Goal: Information Seeking & Learning: Understand process/instructions

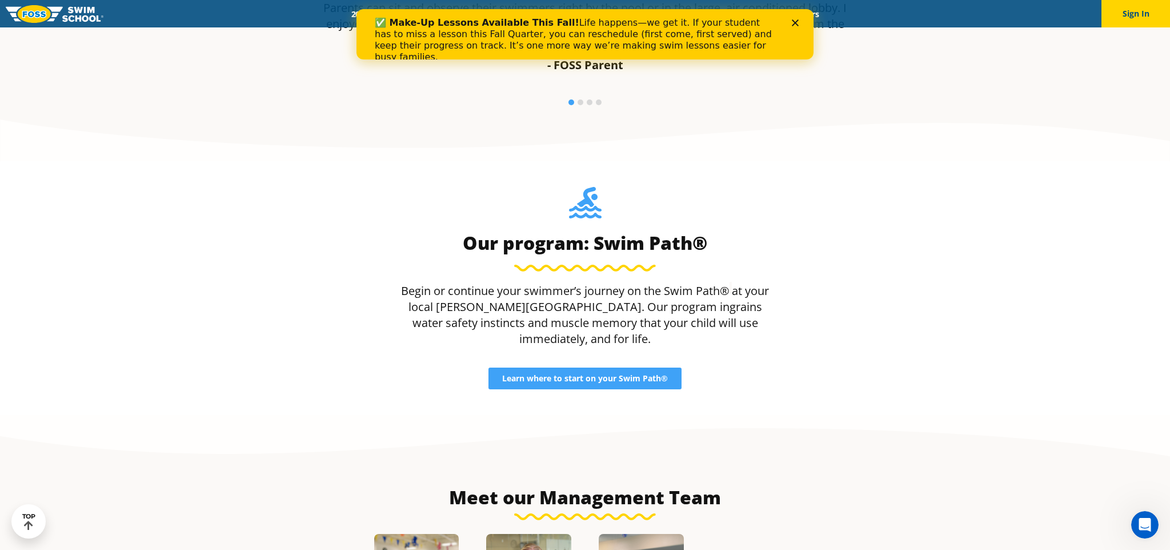
scroll to position [1038, 0]
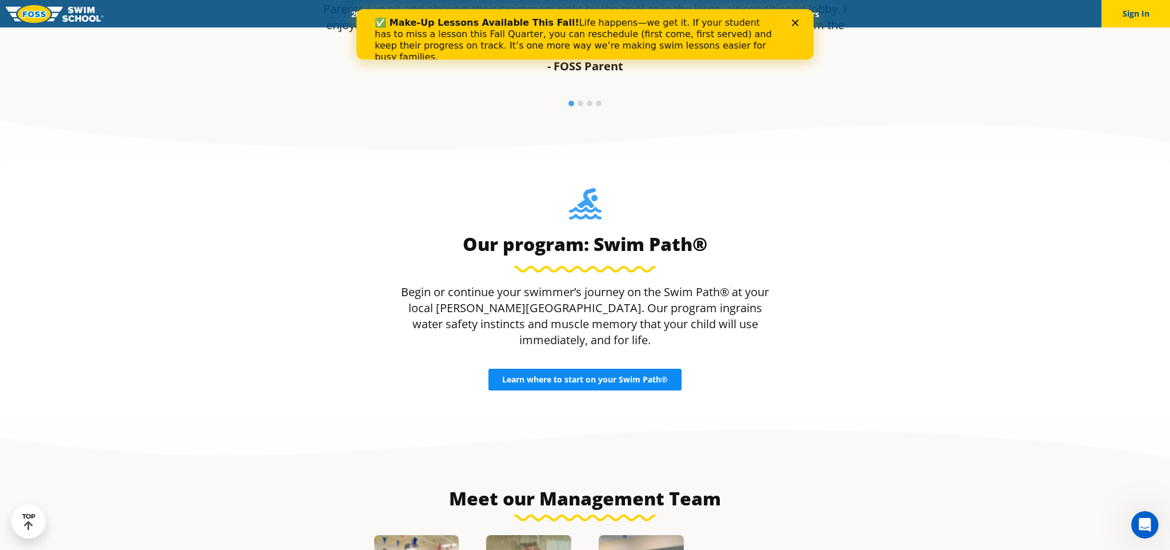
click at [568, 375] on span "Learn where to start on your Swim Path®" at bounding box center [585, 379] width 166 height 8
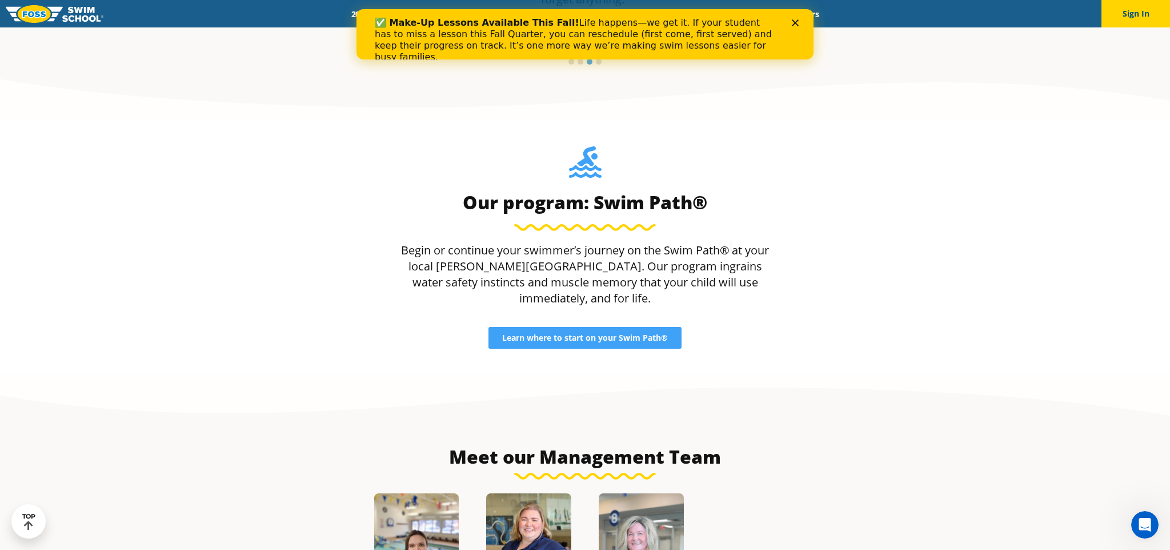
scroll to position [1050, 0]
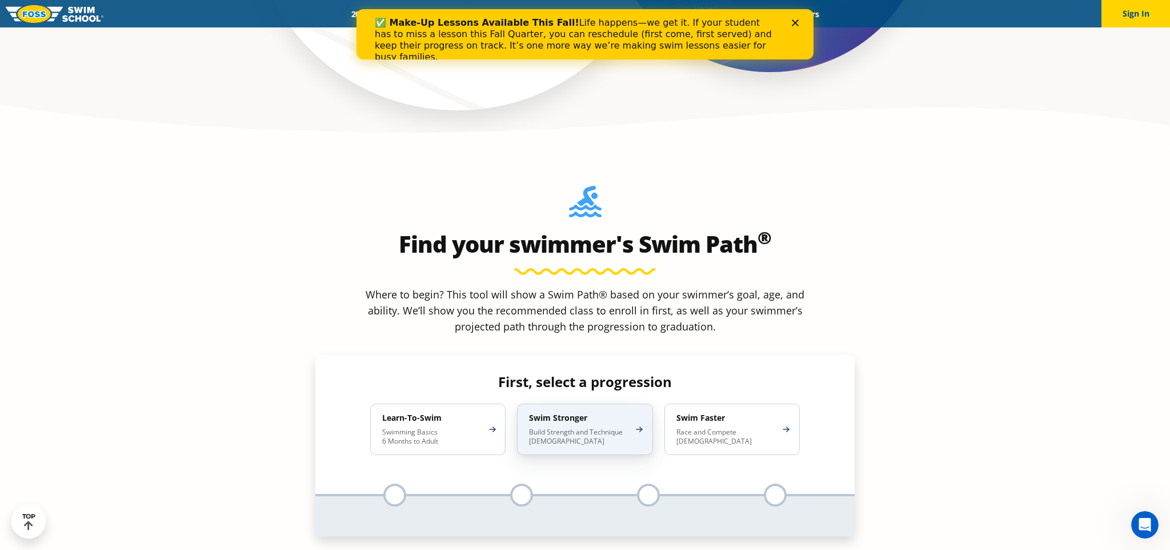
scroll to position [970, 0]
click at [642, 402] on div "Swim Stronger Build Strength and Technique 5-13 Years Old" at bounding box center [584, 427] width 135 height 51
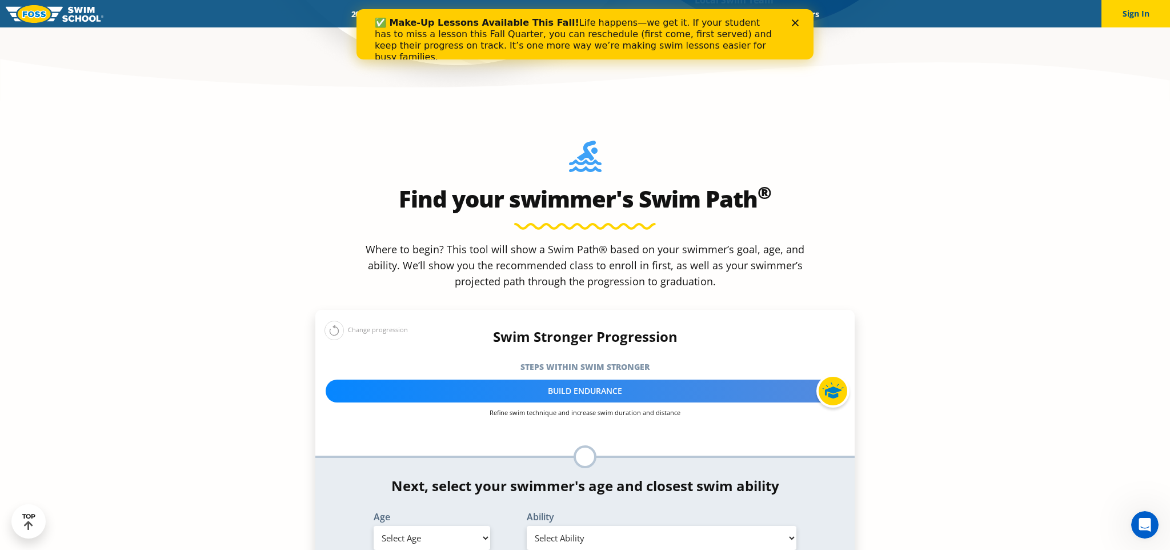
scroll to position [1020, 0]
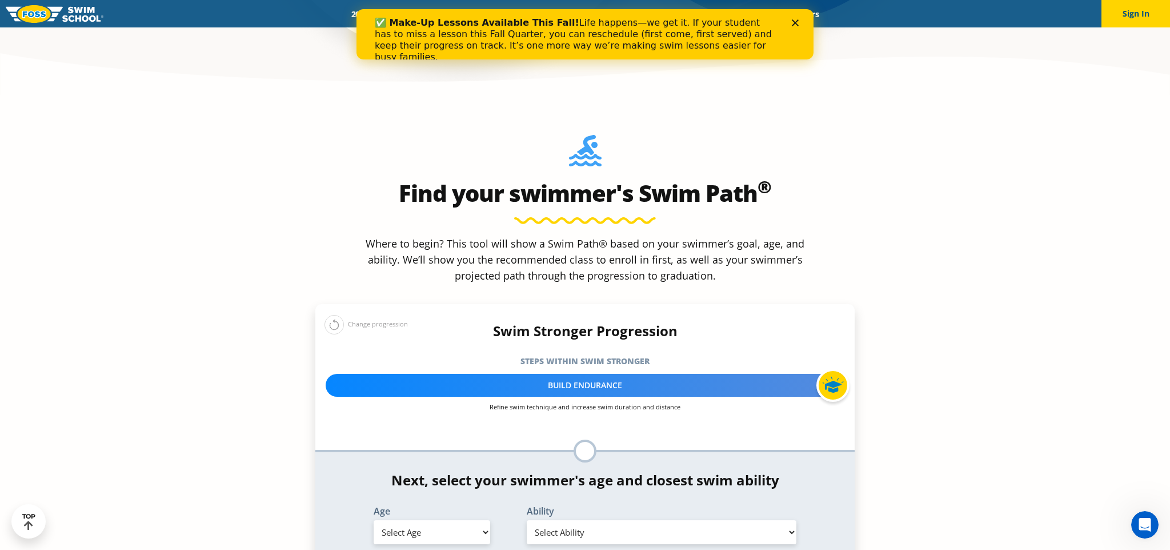
select select "8-years"
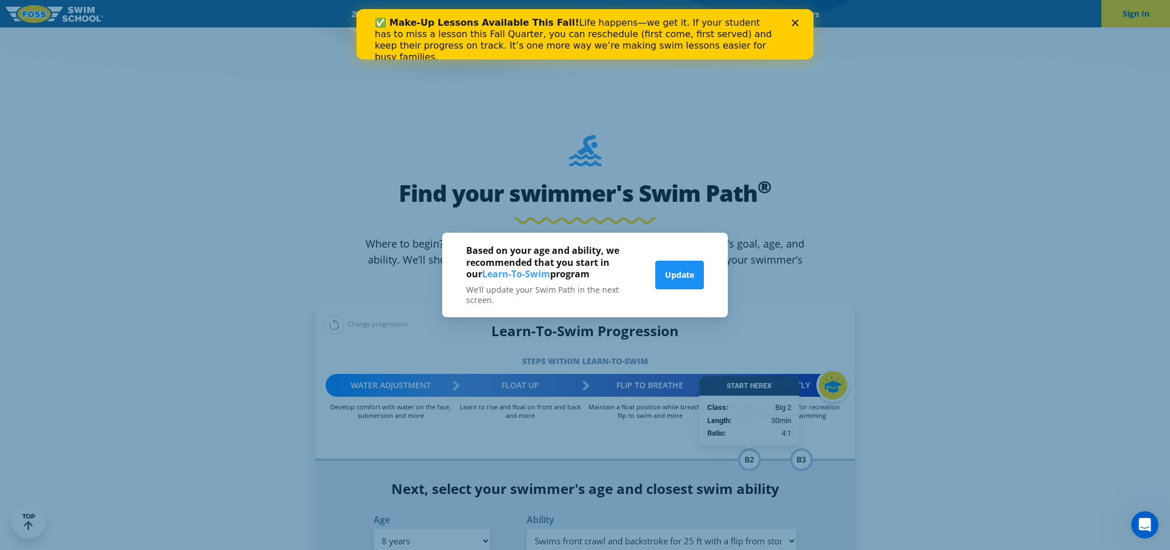
click at [692, 283] on button "Update" at bounding box center [679, 275] width 49 height 29
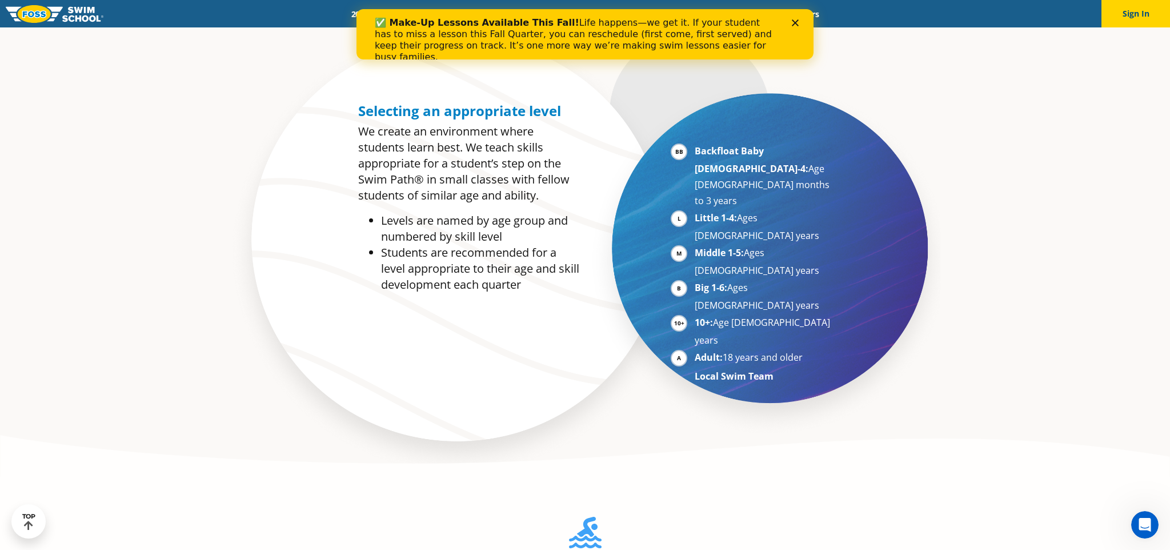
scroll to position [636, 0]
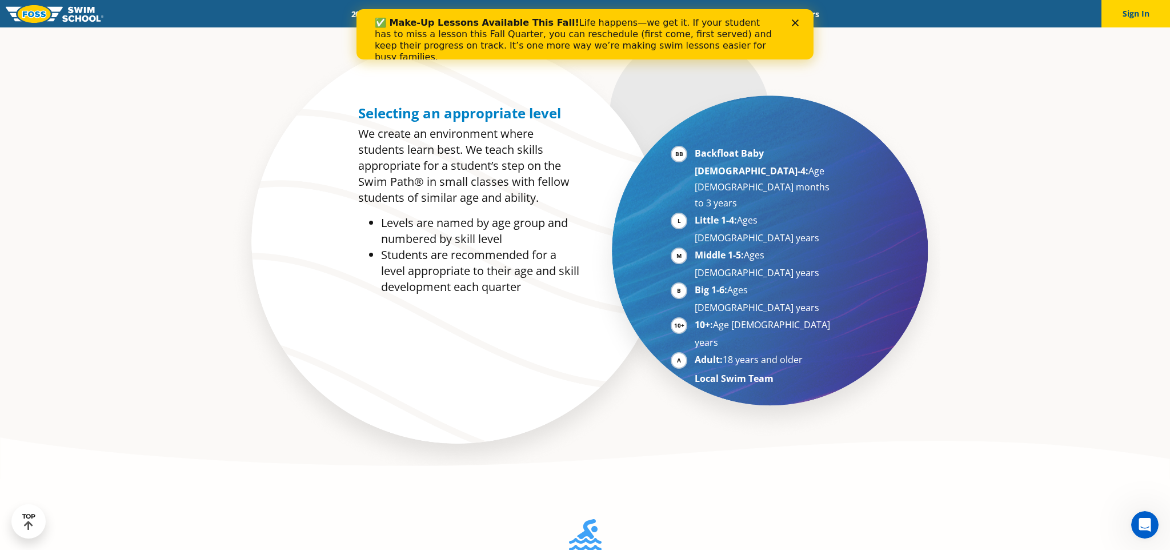
click at [695, 282] on li "Big 1-6: Ages 7-10 years" at bounding box center [765, 299] width 140 height 34
click at [734, 282] on li "Big 1-6: Ages 7-10 years" at bounding box center [765, 299] width 140 height 34
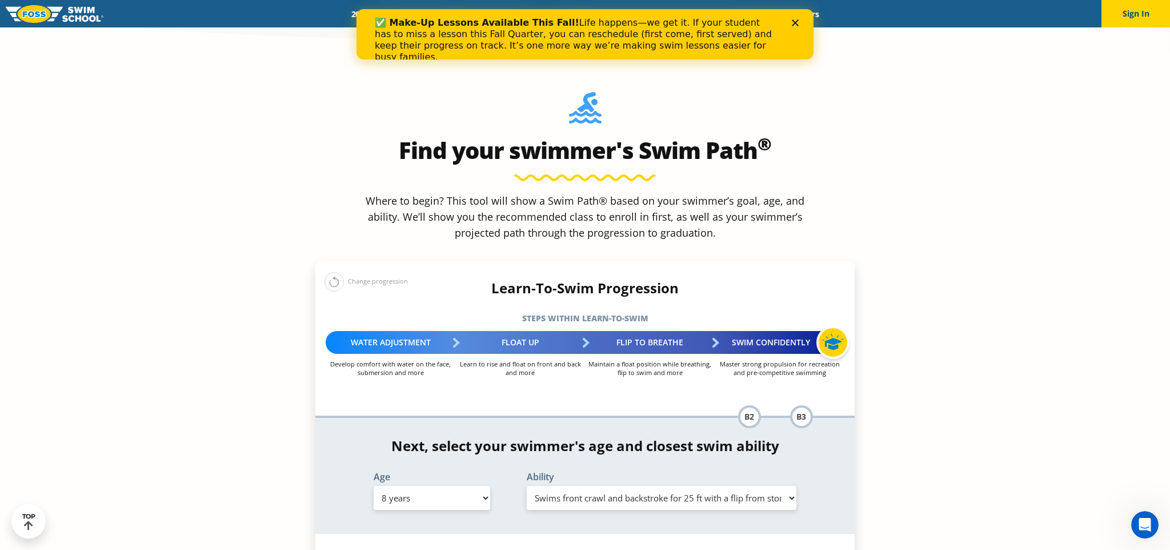
scroll to position [1067, 0]
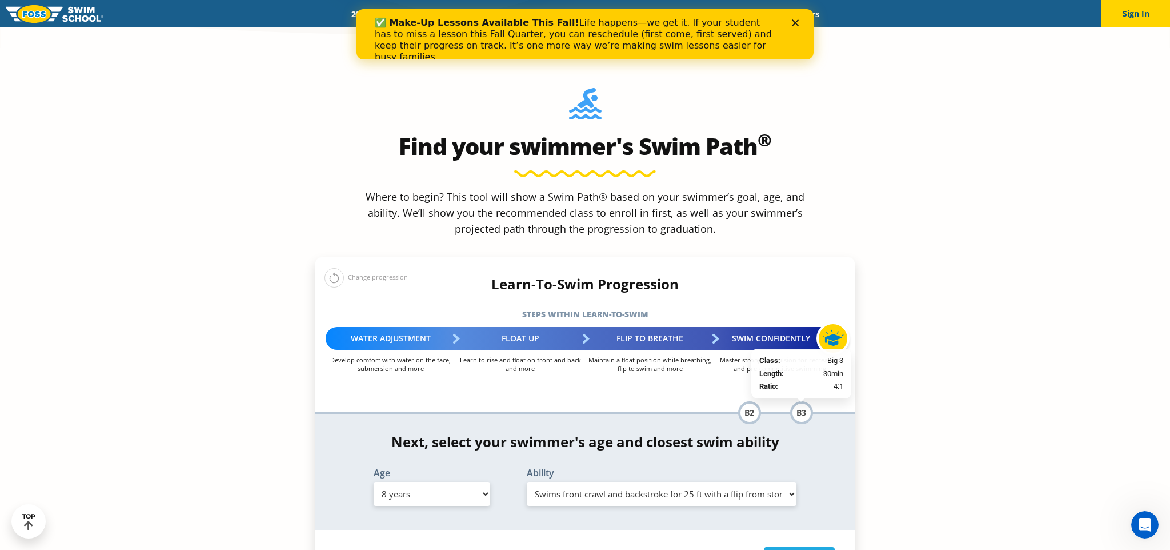
click at [799, 401] on div "B3" at bounding box center [801, 412] width 23 height 23
click at [827, 355] on span "Big 3" at bounding box center [835, 360] width 16 height 11
click at [817, 368] on p "Length: 30min" at bounding box center [801, 373] width 84 height 11
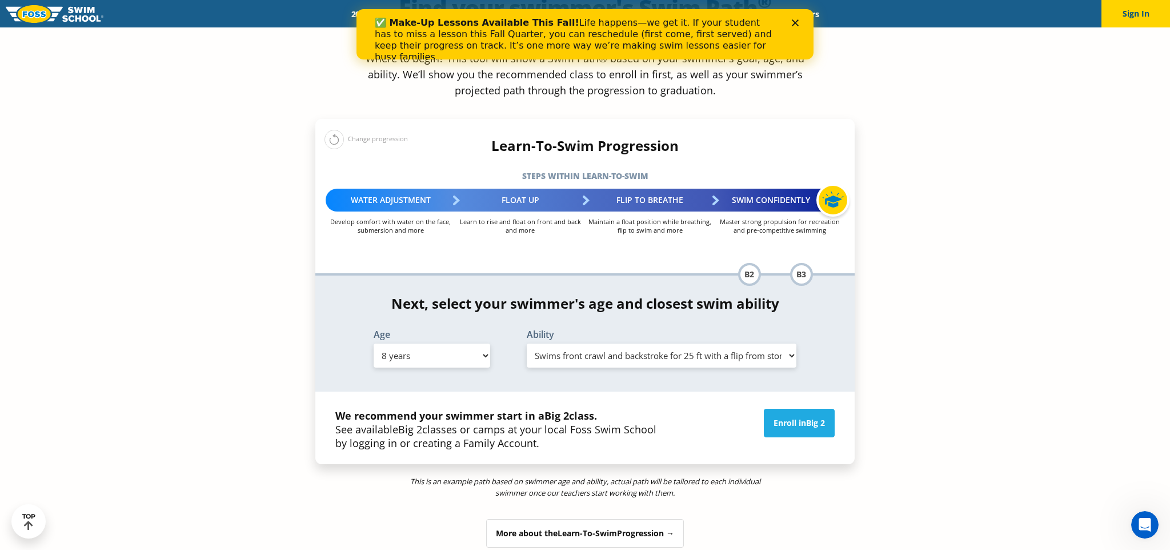
scroll to position [1207, 0]
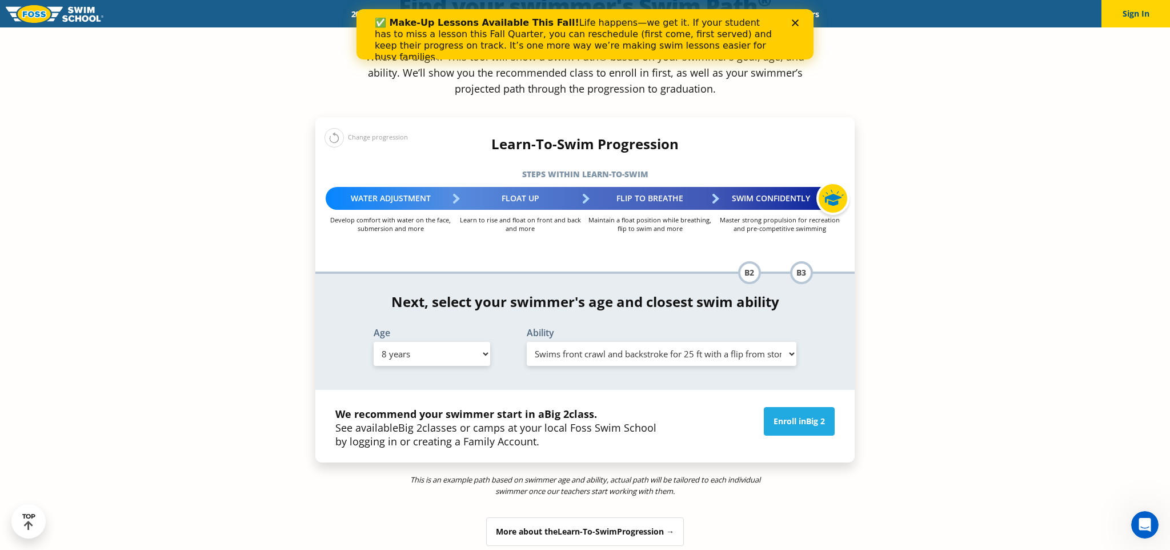
select select "8-years-able-to-swim-front-crawl-40-ft-backstroke-40-ft-and-breaststroke-15-ft"
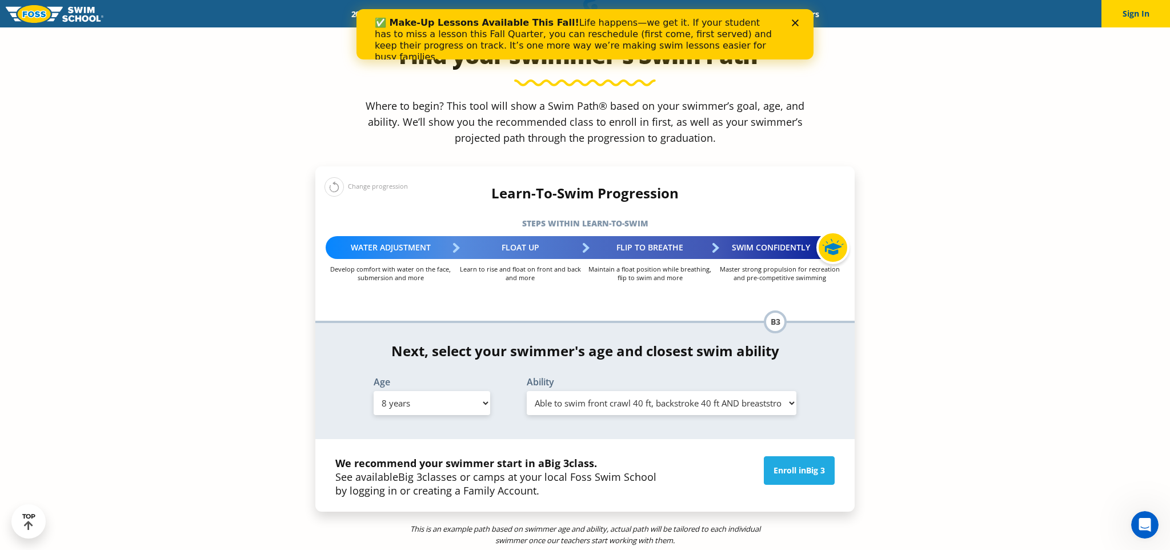
scroll to position [1155, 0]
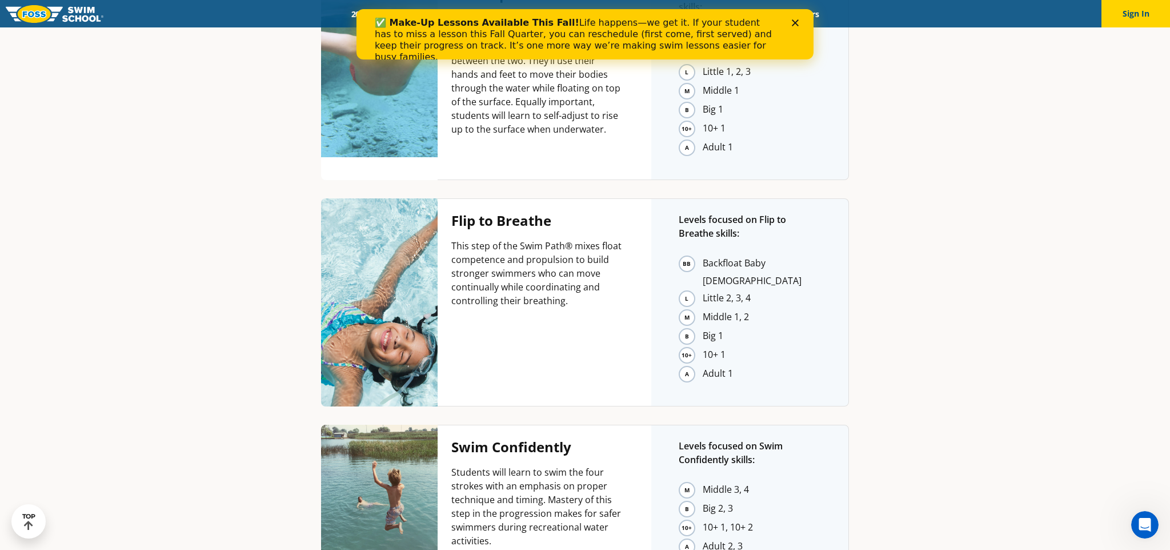
scroll to position [2676, 0]
